Goal: Transaction & Acquisition: Purchase product/service

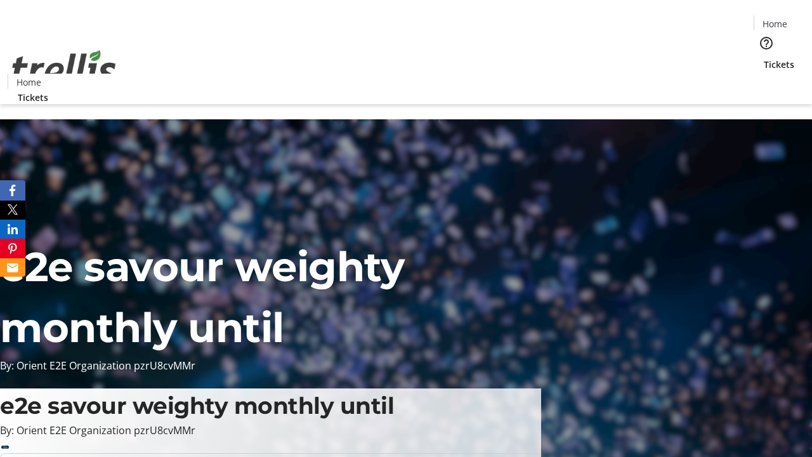
click at [763, 58] on span "Tickets" at bounding box center [778, 64] width 30 height 13
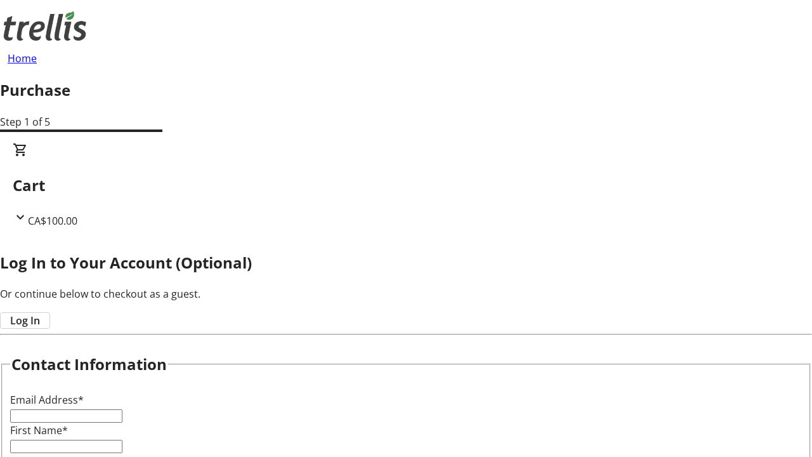
type input "FREE"
type input "[EMAIL_ADDRESS][DOMAIN_NAME]"
type input "German"
type input "[PERSON_NAME]"
